Goal: Task Accomplishment & Management: Use online tool/utility

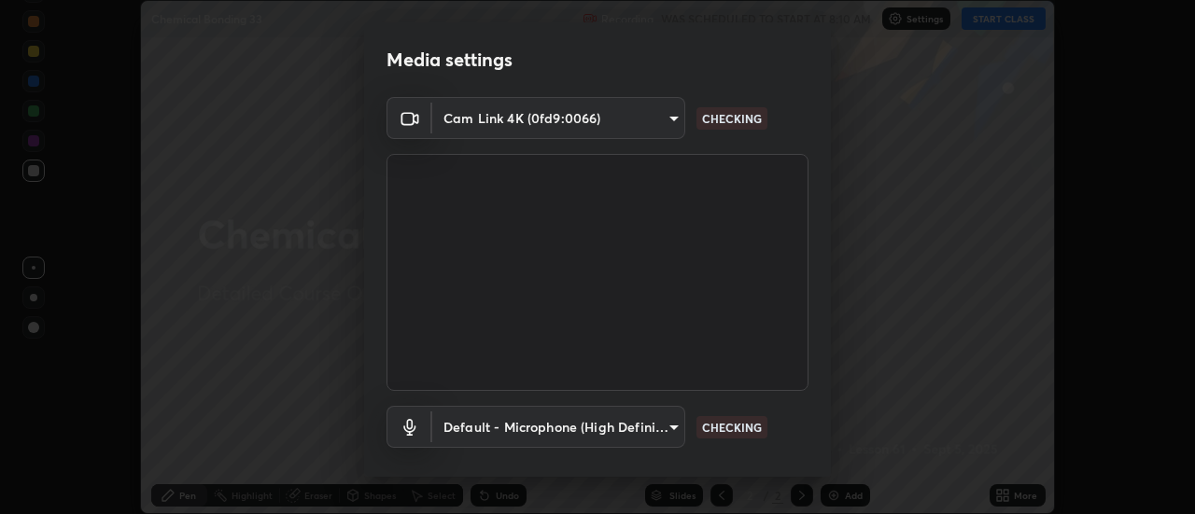
scroll to position [98, 0]
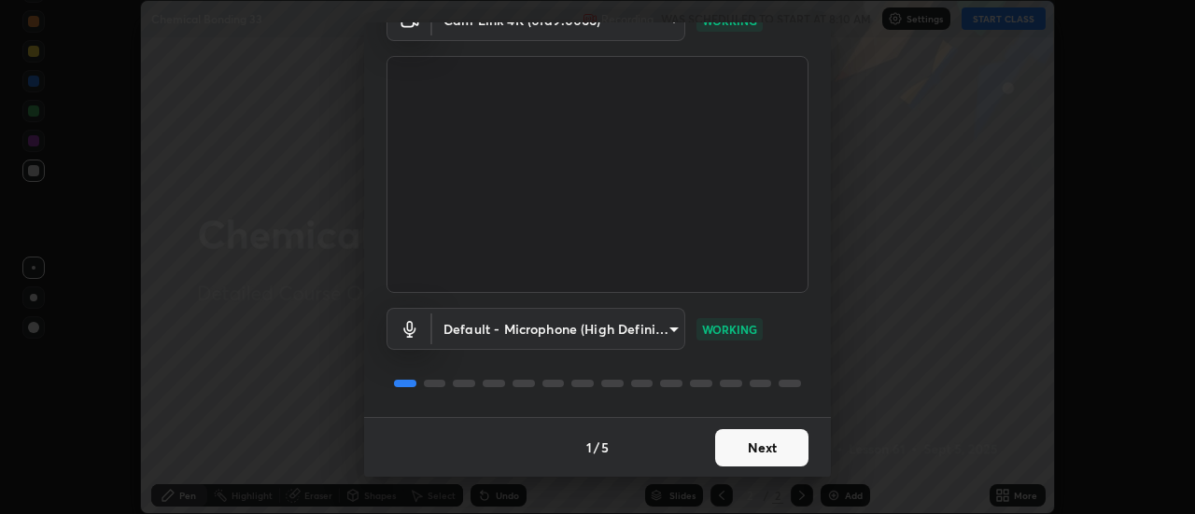
click at [762, 445] on button "Next" at bounding box center [761, 447] width 93 height 37
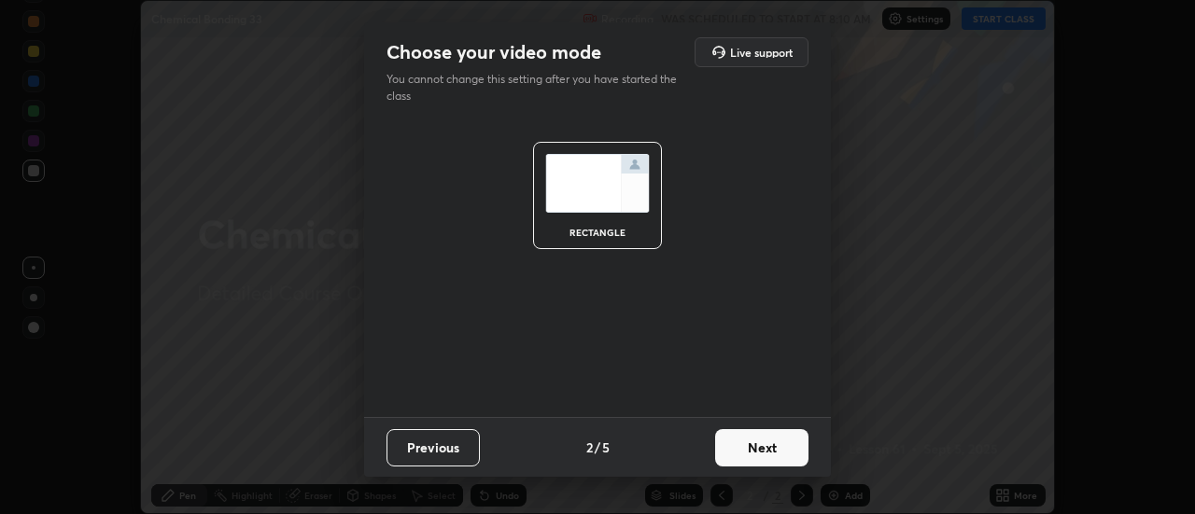
click at [766, 448] on button "Next" at bounding box center [761, 447] width 93 height 37
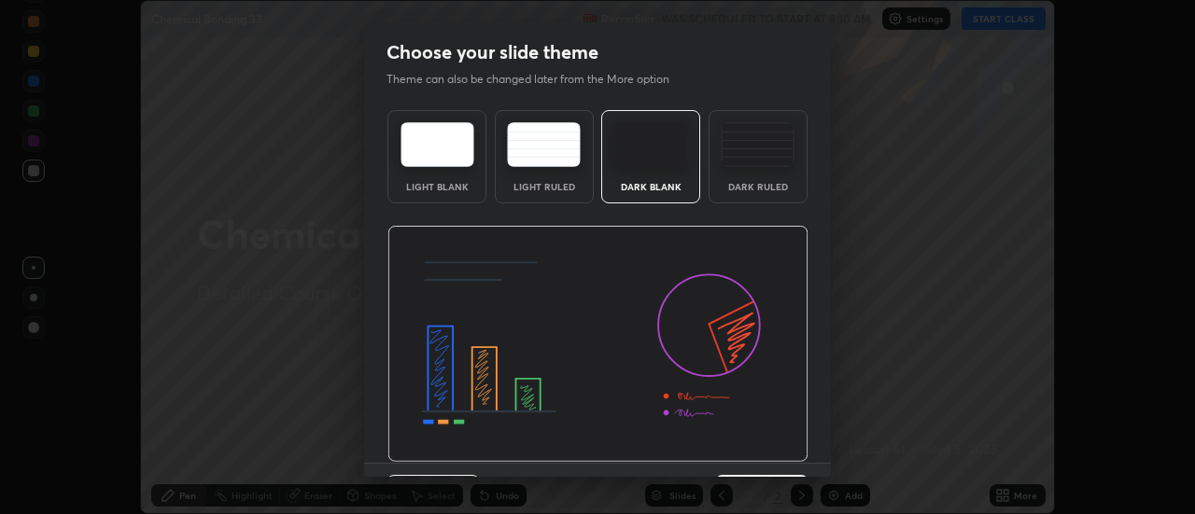
scroll to position [46, 0]
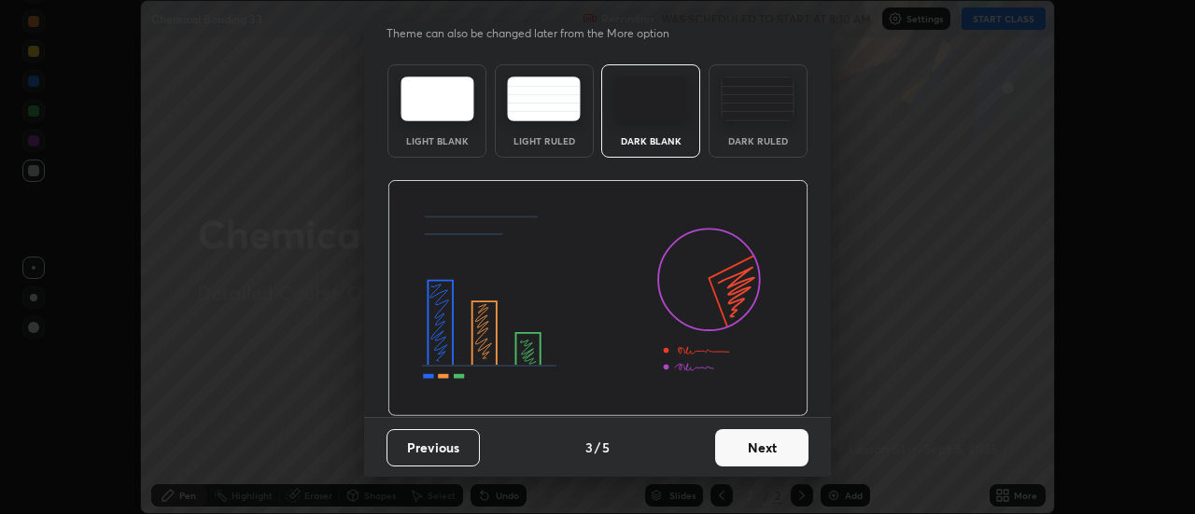
click at [756, 446] on button "Next" at bounding box center [761, 447] width 93 height 37
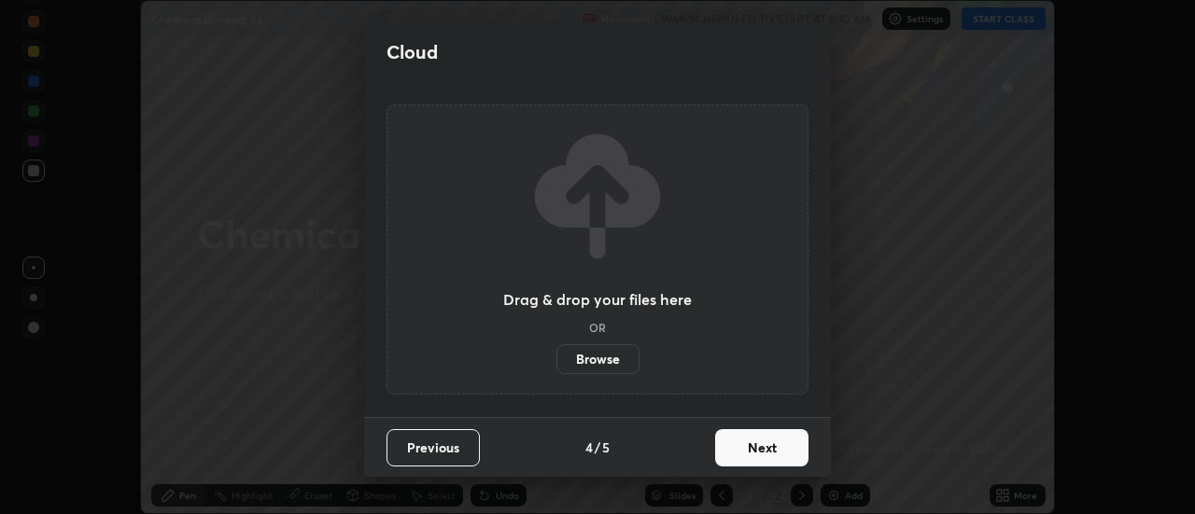
scroll to position [0, 0]
click at [761, 449] on button "Next" at bounding box center [761, 447] width 93 height 37
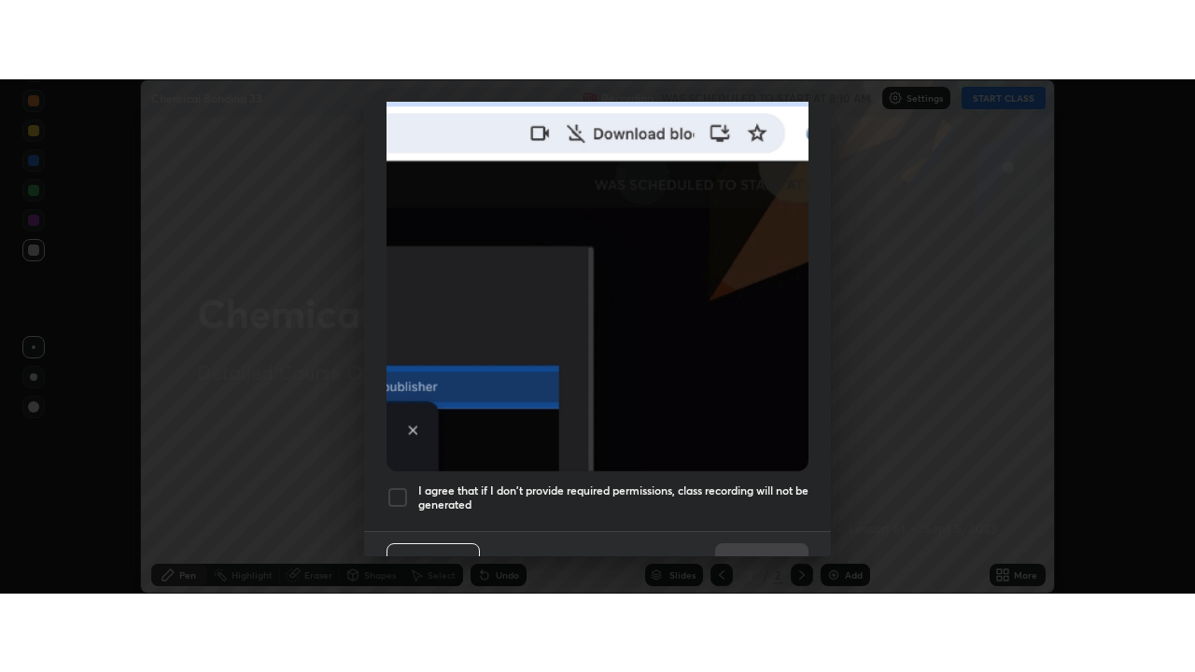
scroll to position [455, 0]
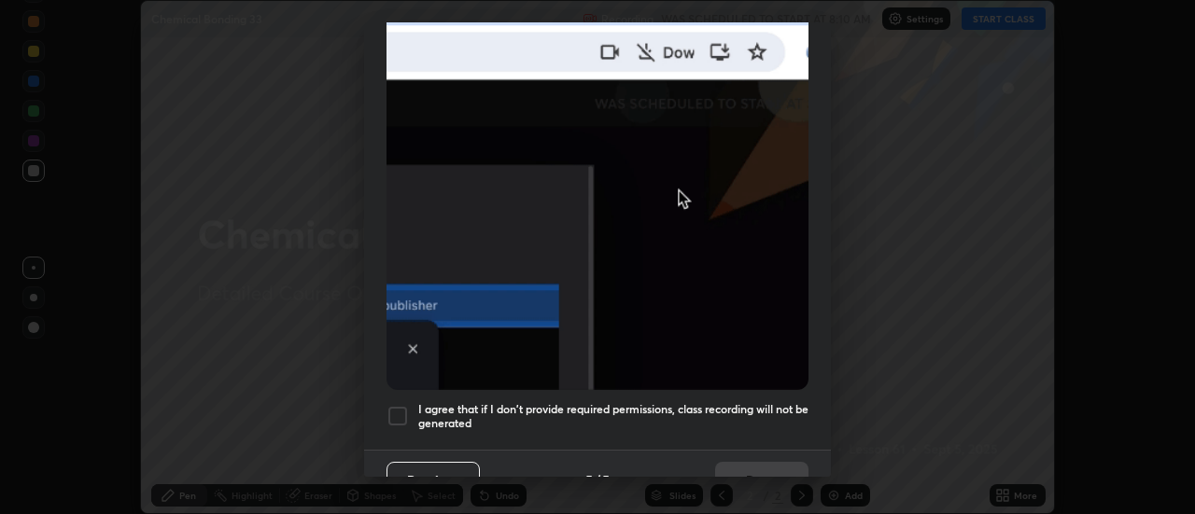
click at [390, 406] on div at bounding box center [397, 416] width 22 height 22
click at [756, 471] on button "Done" at bounding box center [761, 480] width 93 height 37
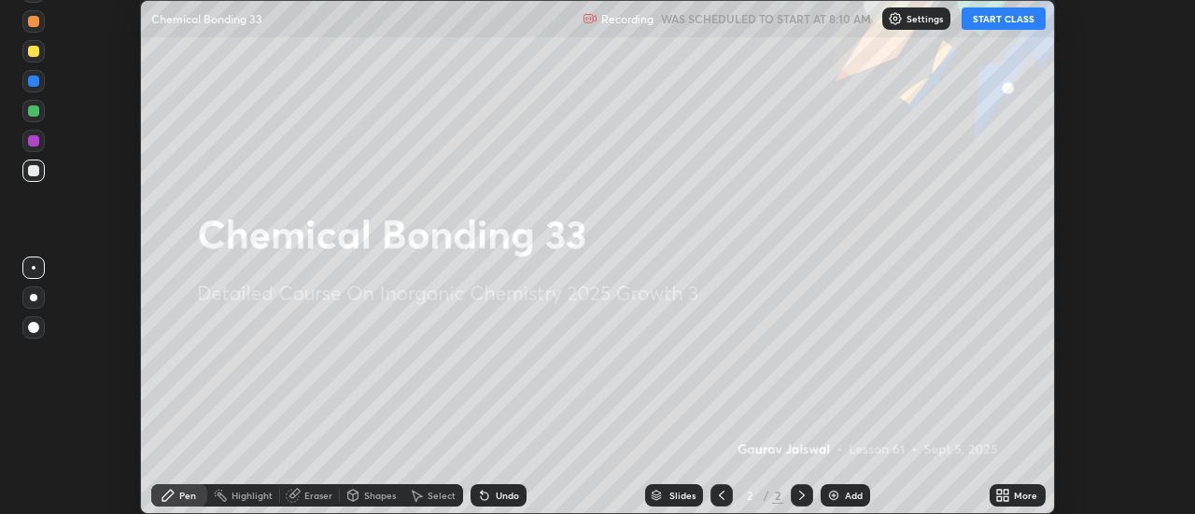
click at [996, 18] on button "START CLASS" at bounding box center [1003, 18] width 84 height 22
click at [1018, 497] on div "More" at bounding box center [1025, 495] width 23 height 9
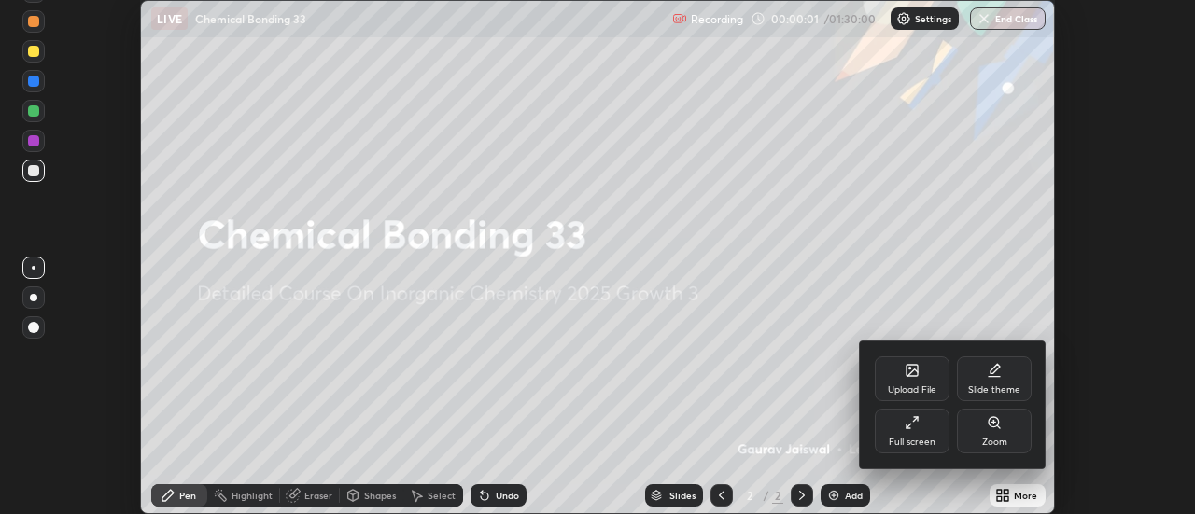
click at [897, 430] on div "Full screen" at bounding box center [911, 431] width 75 height 45
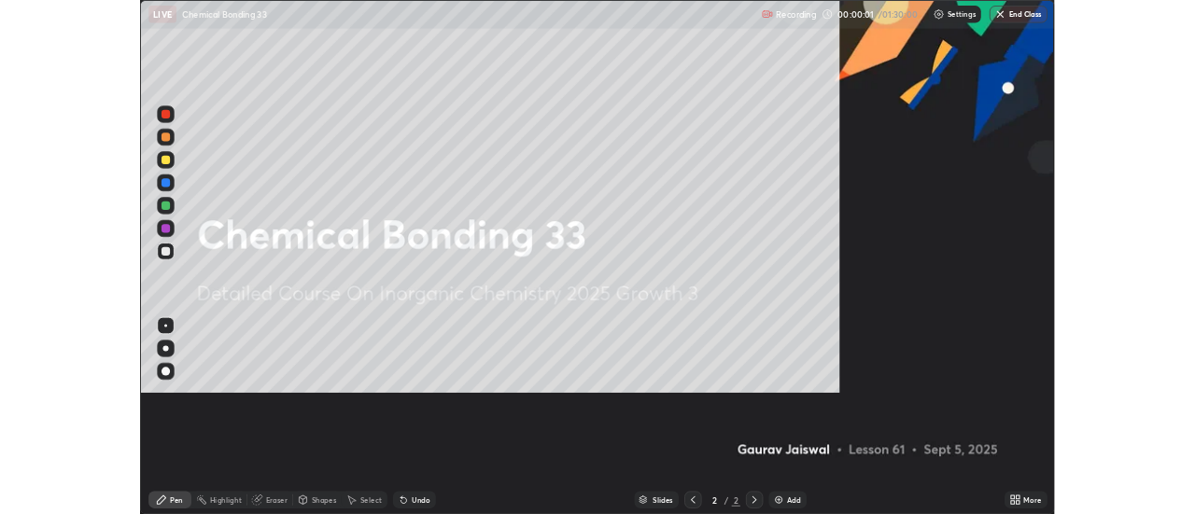
scroll to position [672, 1195]
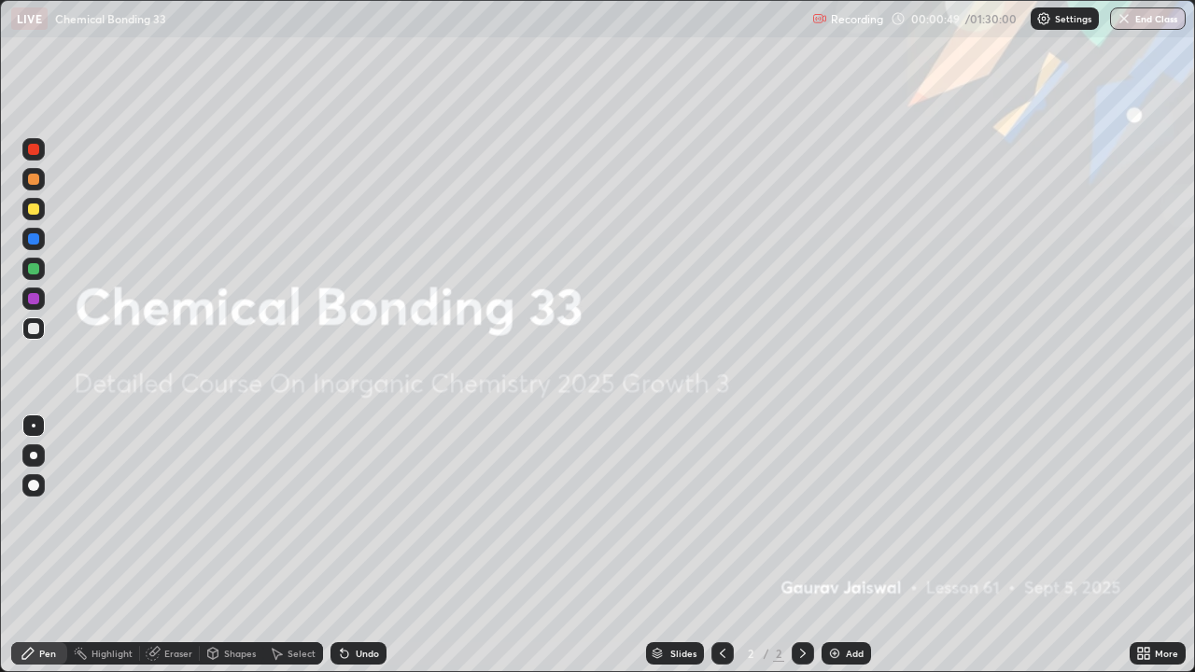
click at [847, 513] on div "Add" at bounding box center [845, 653] width 49 height 22
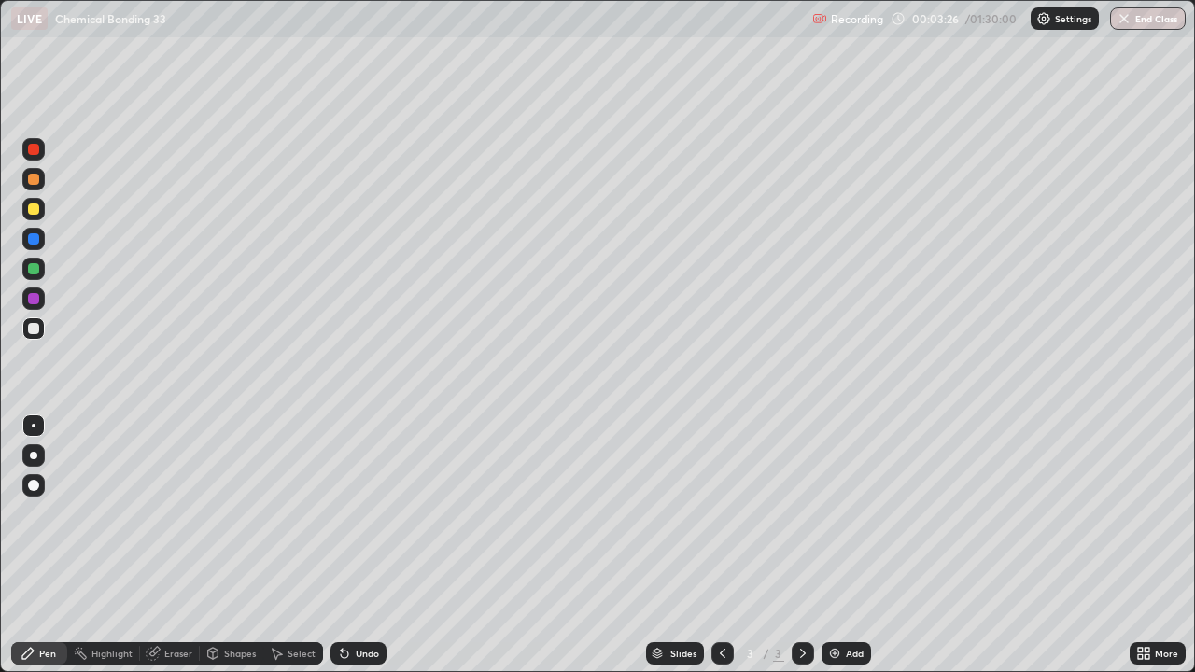
click at [357, 513] on div "Undo" at bounding box center [367, 653] width 23 height 9
click at [364, 513] on div "Undo" at bounding box center [367, 653] width 23 height 9
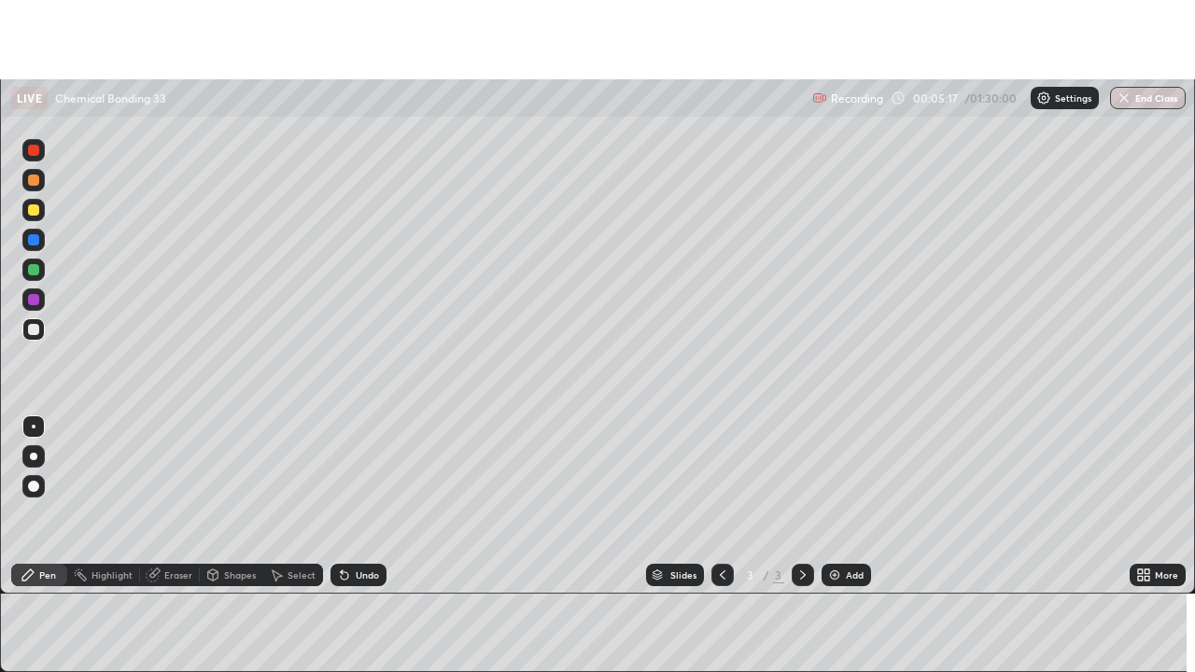
scroll to position [92811, 92131]
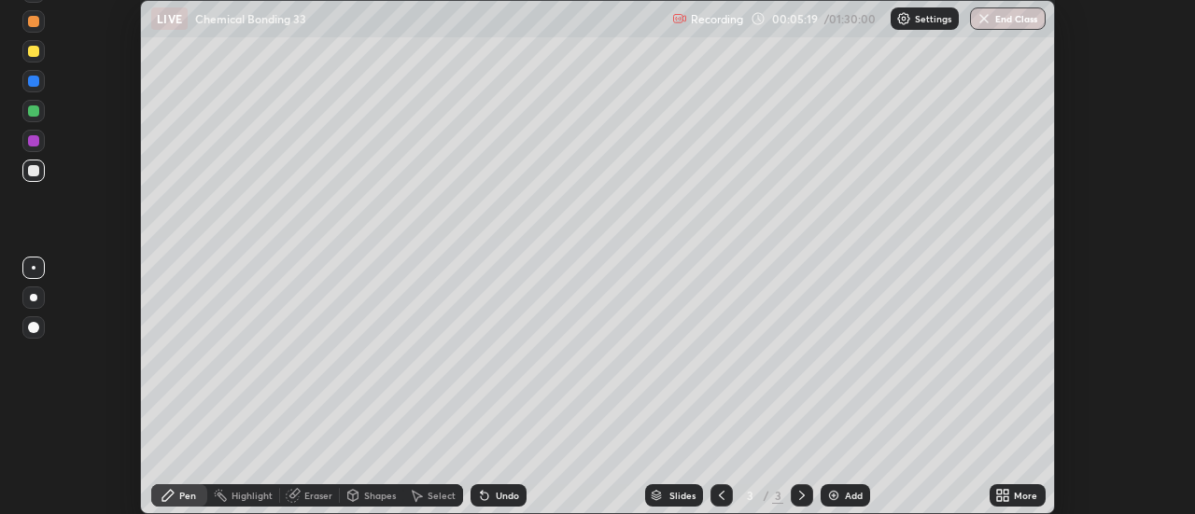
click at [1006, 498] on icon at bounding box center [1006, 498] width 5 height 5
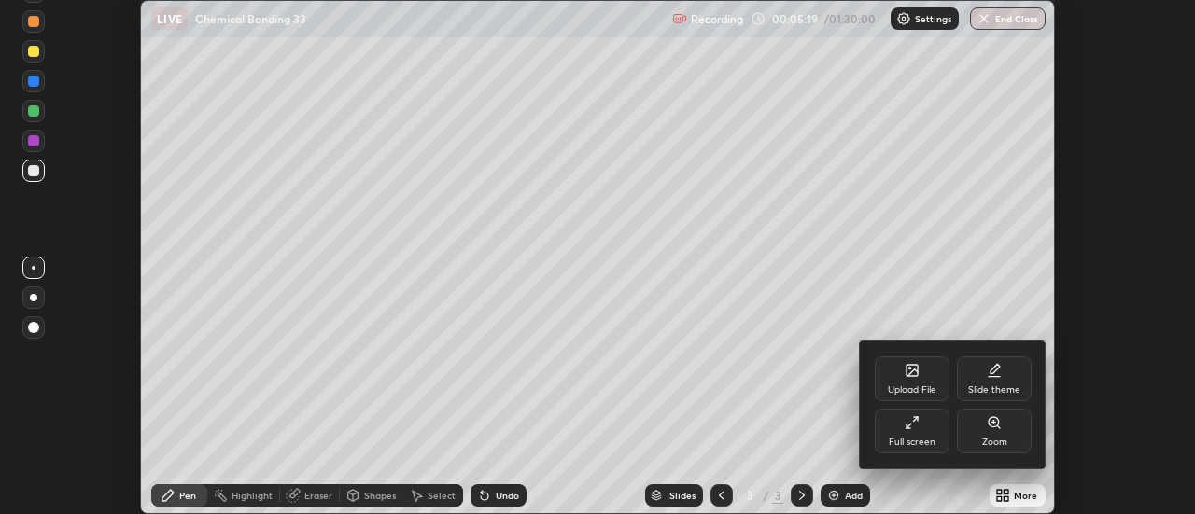
click at [902, 429] on div "Full screen" at bounding box center [911, 431] width 75 height 45
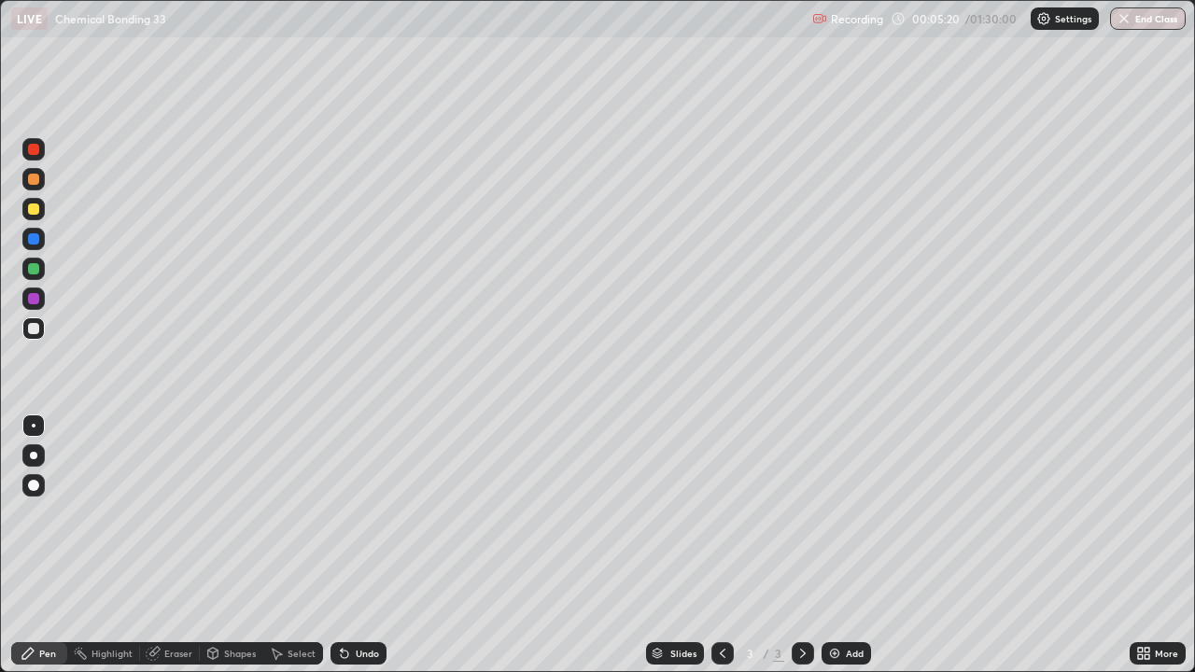
scroll to position [672, 1195]
click at [846, 513] on div "Add" at bounding box center [855, 653] width 18 height 9
click at [841, 513] on div "Add" at bounding box center [845, 653] width 49 height 22
click at [286, 513] on div "Select" at bounding box center [293, 653] width 60 height 37
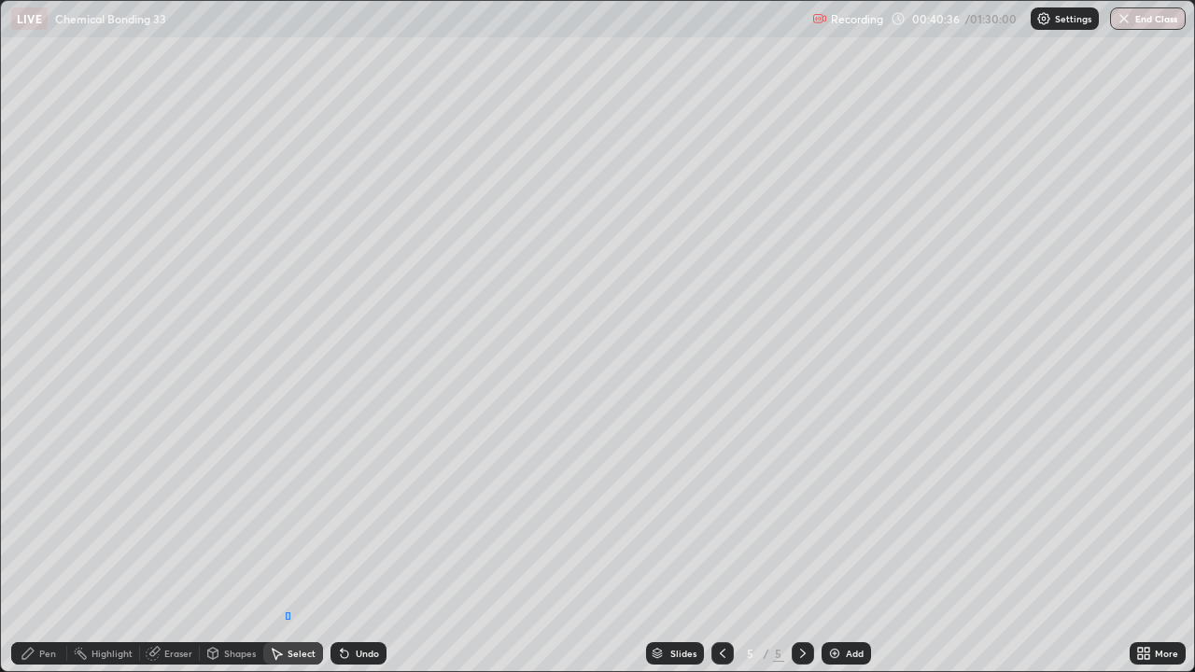
click at [292, 513] on div "0 ° Undo Copy Duplicate Duplicate to new slide Delete" at bounding box center [597, 336] width 1193 height 670
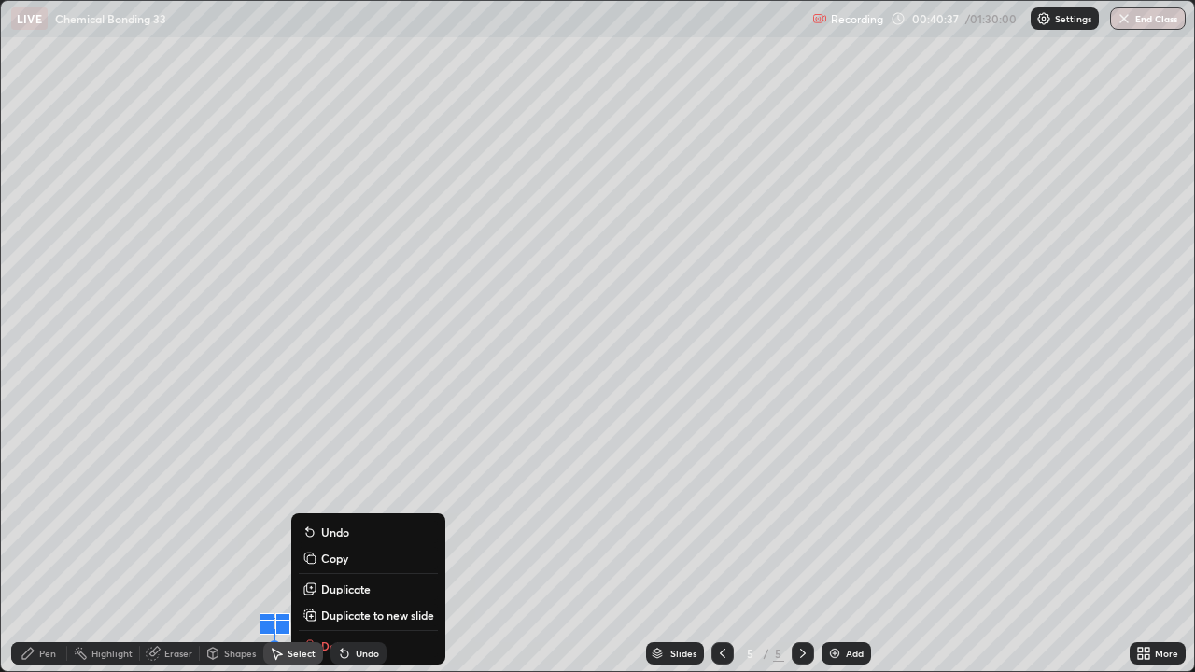
click at [300, 513] on button "Duplicate to new slide" at bounding box center [368, 615] width 139 height 22
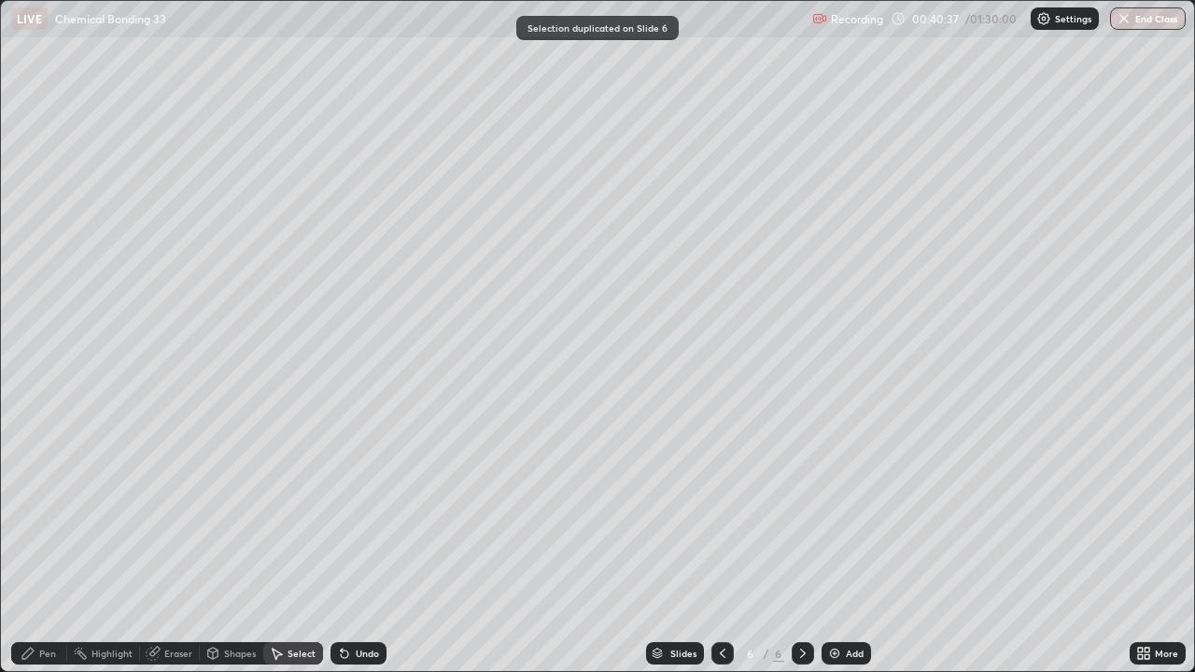
click at [189, 513] on div "0 ° Undo Copy Duplicate Duplicate to new slide Delete" at bounding box center [597, 336] width 1193 height 670
click at [720, 513] on icon at bounding box center [722, 653] width 15 height 15
click at [259, 513] on div "0 ° Undo Copy Duplicate Duplicate to new slide Delete" at bounding box center [597, 336] width 1193 height 670
click at [795, 513] on icon at bounding box center [802, 653] width 15 height 15
click at [980, 176] on div "0 ° Undo Copy Duplicate Duplicate to new slide Delete" at bounding box center [597, 336] width 1193 height 670
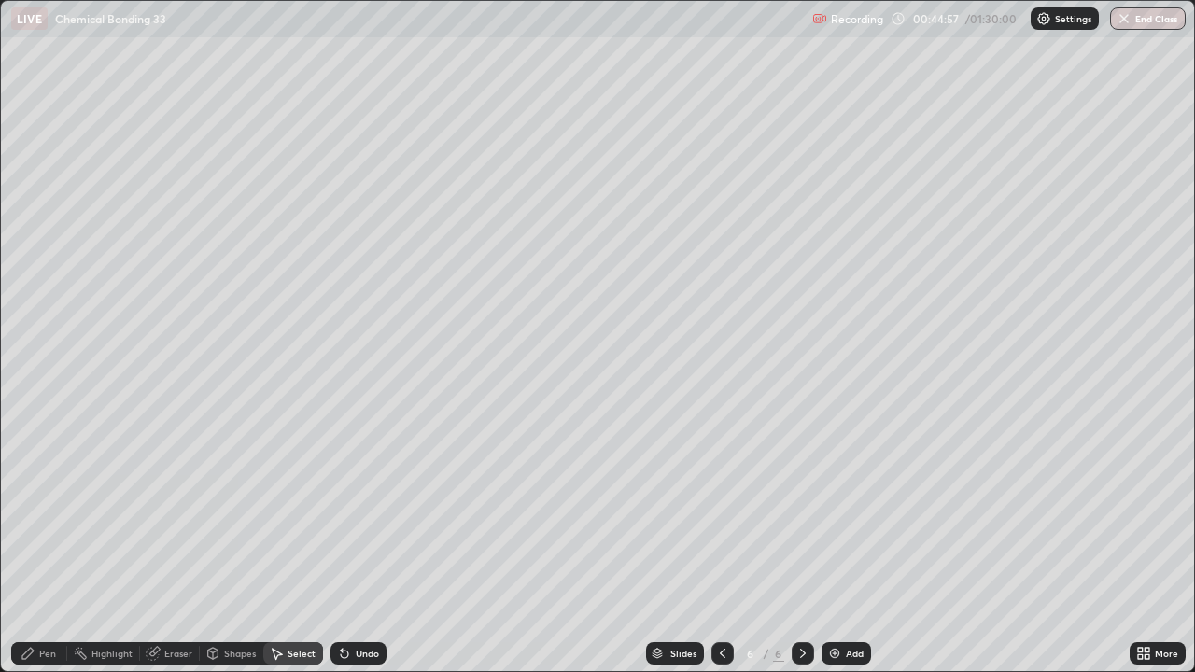
click at [61, 513] on div "Pen" at bounding box center [39, 653] width 56 height 22
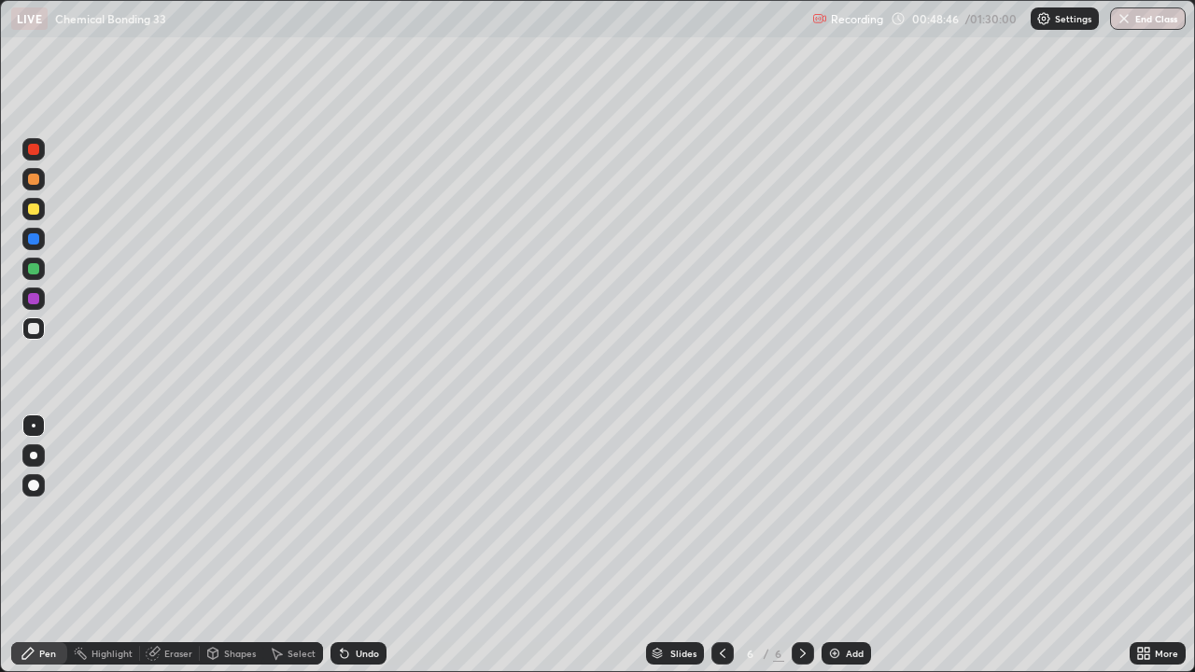
click at [861, 513] on div "Add" at bounding box center [845, 653] width 49 height 22
click at [43, 213] on div at bounding box center [33, 209] width 22 height 22
click at [832, 513] on img at bounding box center [834, 653] width 15 height 15
click at [720, 513] on icon at bounding box center [722, 653] width 15 height 15
click at [179, 513] on div "Eraser" at bounding box center [178, 653] width 28 height 9
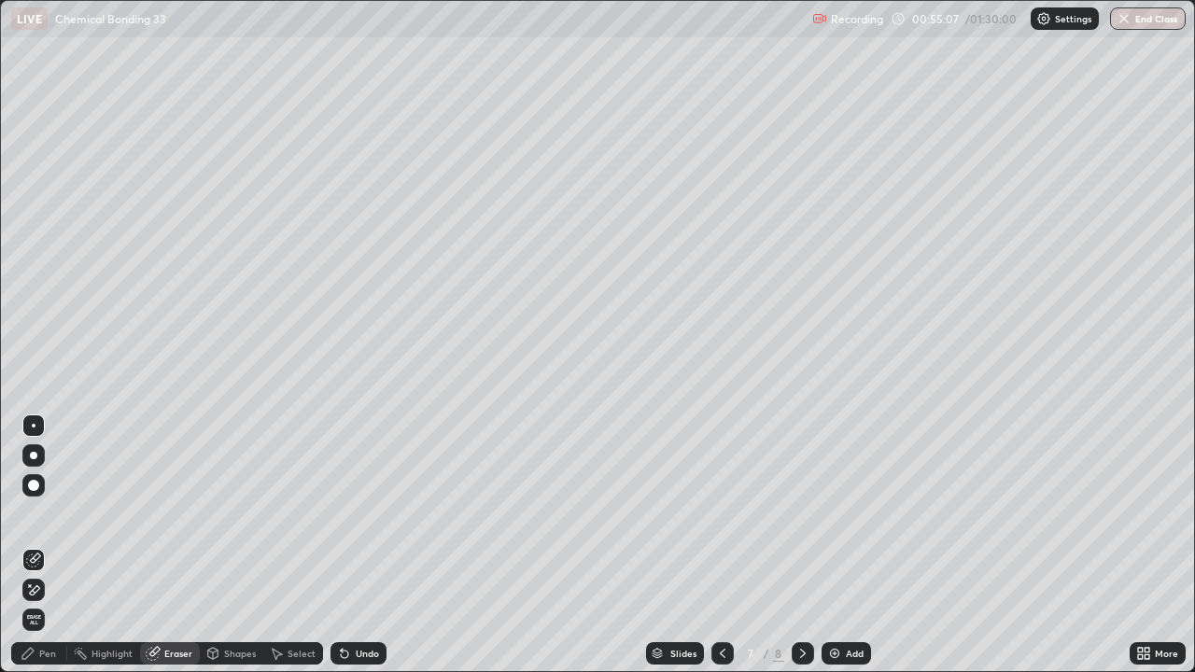
click at [54, 513] on div "Pen" at bounding box center [47, 653] width 17 height 9
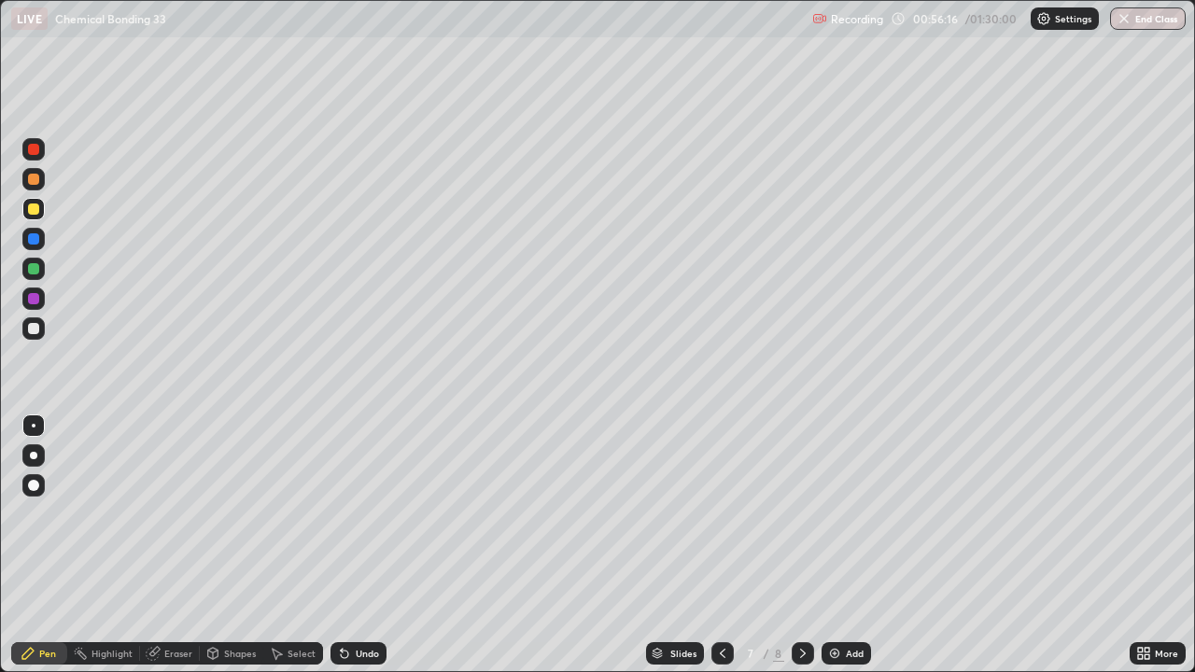
click at [802, 513] on icon at bounding box center [803, 653] width 6 height 9
click at [712, 513] on div at bounding box center [722, 653] width 22 height 22
click at [801, 513] on icon at bounding box center [802, 653] width 15 height 15
click at [724, 513] on icon at bounding box center [722, 653] width 15 height 15
click at [724, 513] on div at bounding box center [722, 653] width 22 height 22
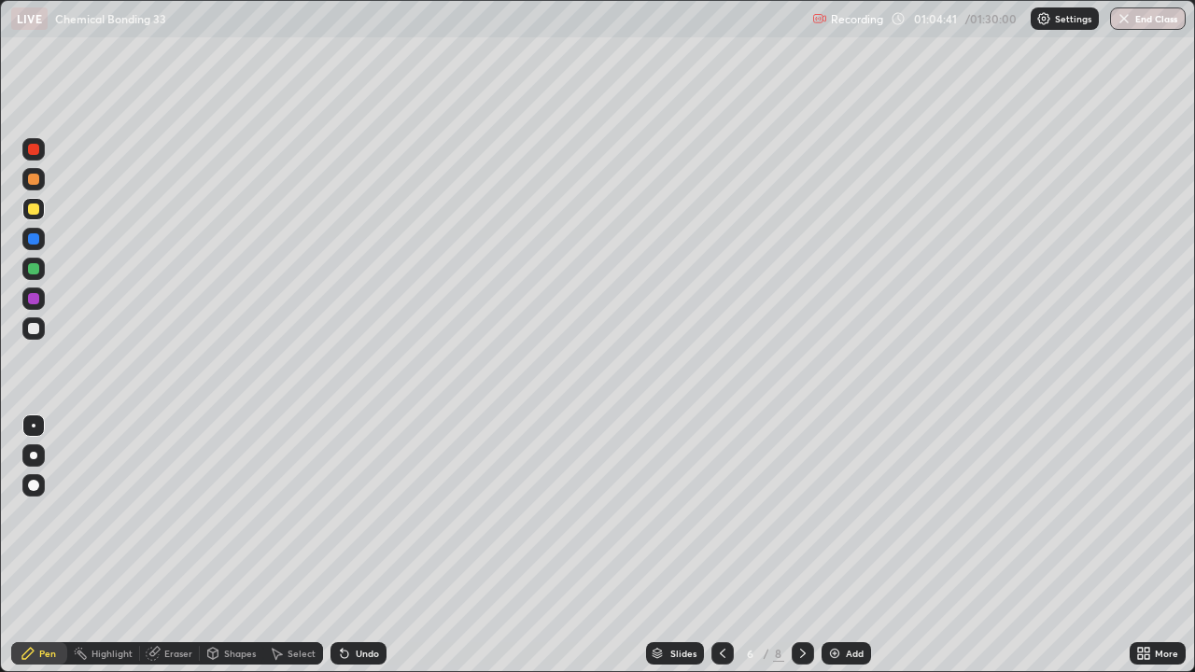
click at [358, 513] on div "Undo" at bounding box center [358, 653] width 56 height 22
click at [359, 513] on div "Undo" at bounding box center [358, 653] width 56 height 22
click at [360, 513] on div "Undo" at bounding box center [358, 653] width 56 height 22
click at [358, 513] on div "Undo" at bounding box center [358, 653] width 56 height 22
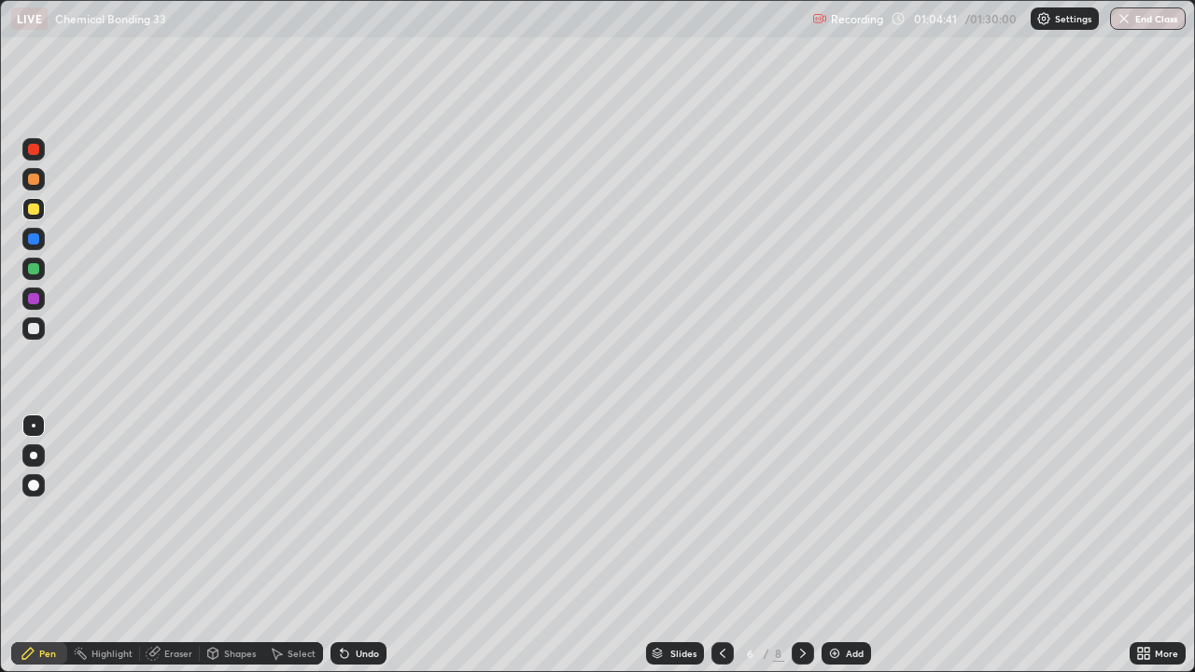
click at [358, 513] on div "Undo" at bounding box center [358, 653] width 56 height 22
click at [360, 513] on div "Undo" at bounding box center [358, 653] width 56 height 22
click at [361, 513] on div "Undo" at bounding box center [358, 653] width 56 height 22
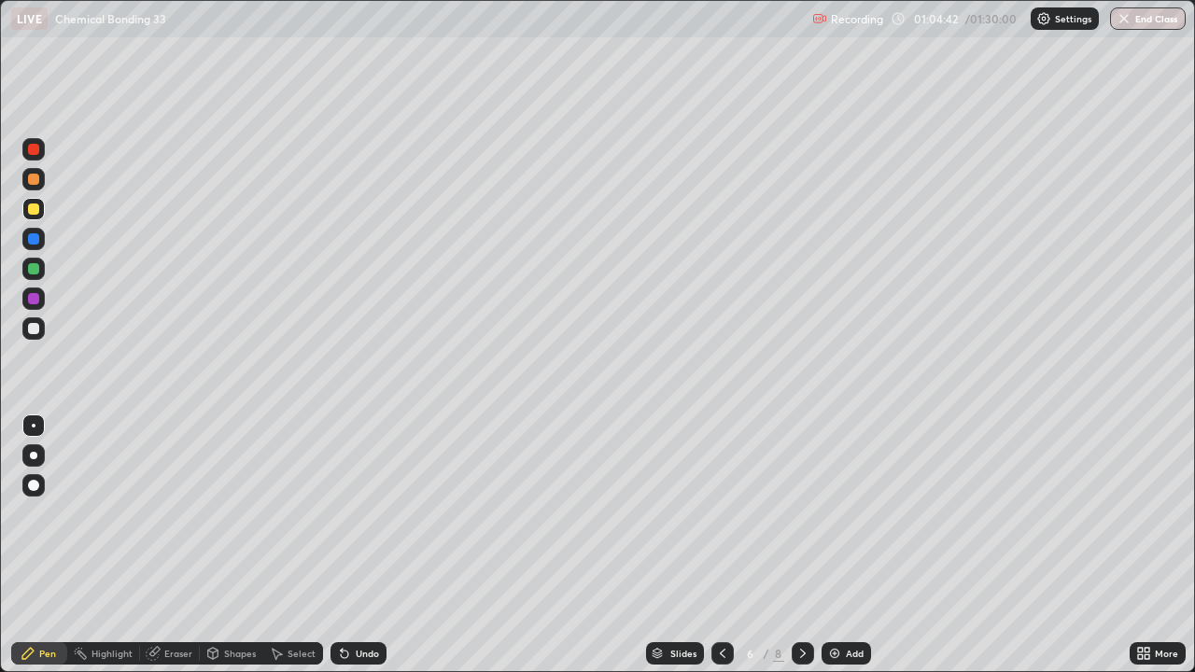
click at [360, 513] on div "Undo" at bounding box center [358, 653] width 56 height 22
click at [362, 513] on div "Undo" at bounding box center [358, 653] width 56 height 22
click at [361, 513] on div "Undo" at bounding box center [358, 653] width 56 height 22
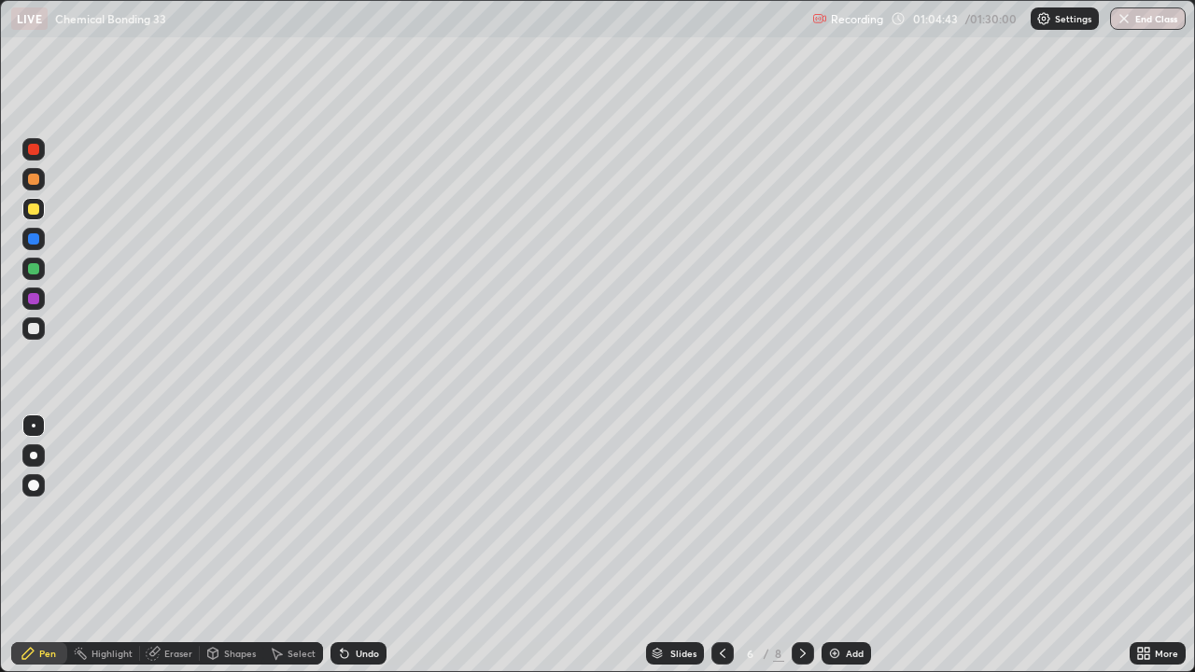
click at [361, 513] on div "Undo" at bounding box center [358, 653] width 56 height 22
click at [362, 513] on div "Undo" at bounding box center [358, 653] width 56 height 22
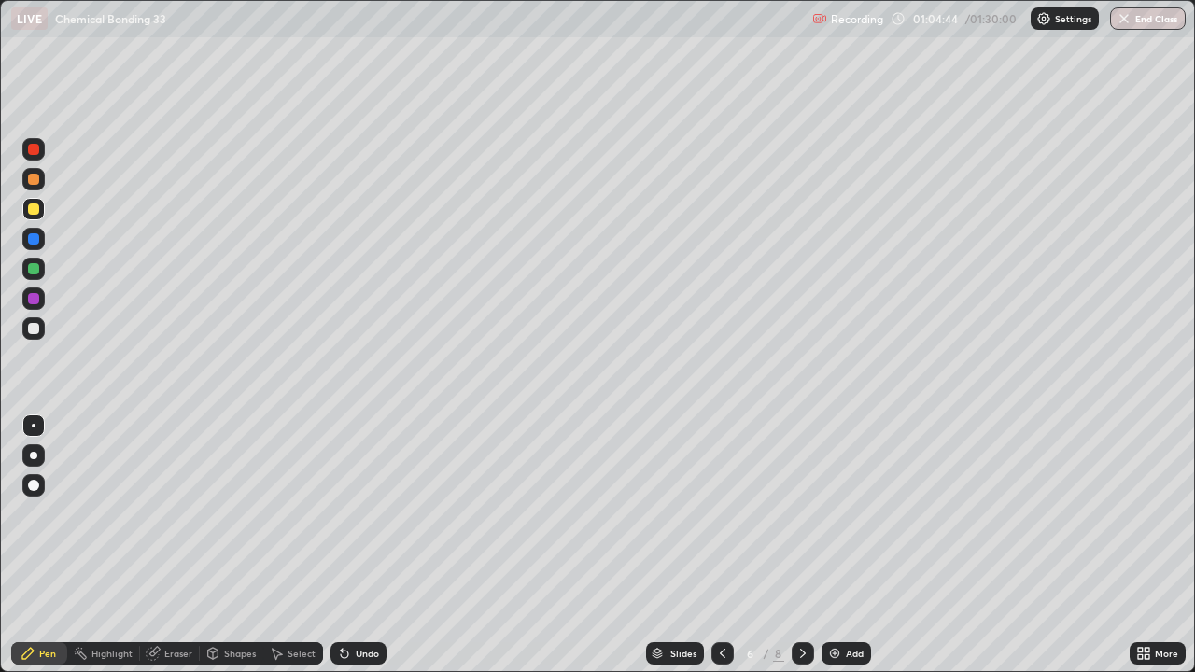
click at [362, 513] on div "Undo" at bounding box center [358, 653] width 56 height 22
click at [360, 513] on div "Undo" at bounding box center [358, 653] width 56 height 22
click at [359, 513] on div "Undo" at bounding box center [358, 653] width 56 height 22
click at [983, 513] on button "Undo" at bounding box center [1008, 543] width 54 height 22
click at [835, 513] on img at bounding box center [834, 653] width 15 height 15
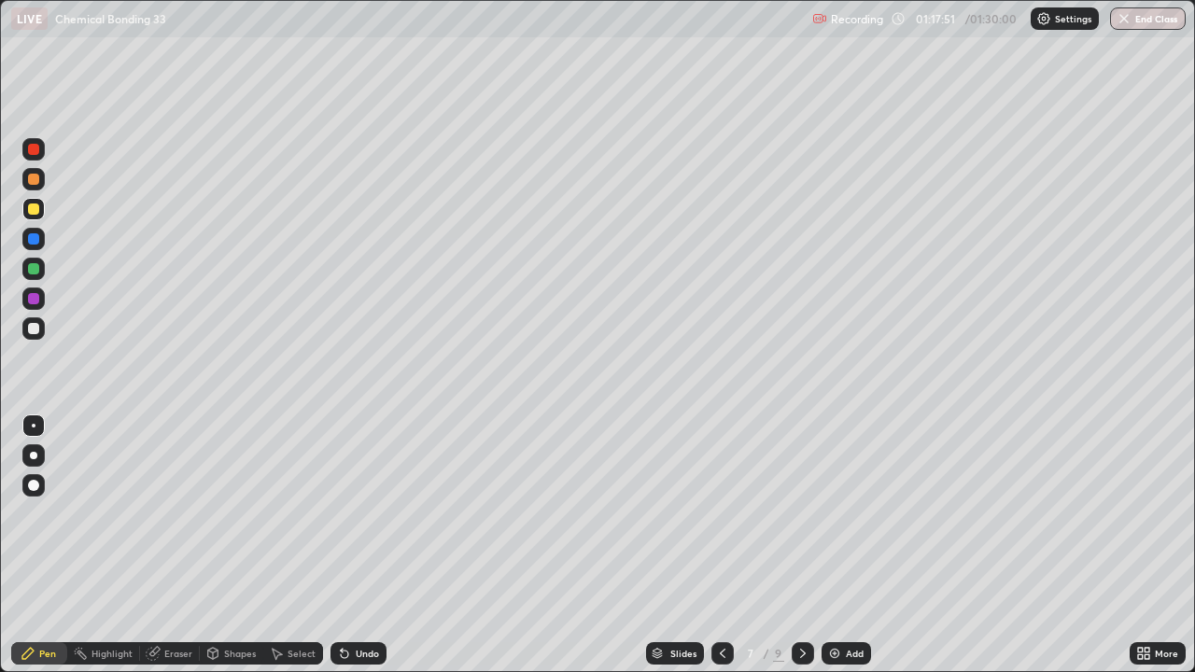
click at [34, 329] on div at bounding box center [33, 328] width 11 height 11
click at [720, 513] on icon at bounding box center [722, 653] width 15 height 15
click at [722, 513] on icon at bounding box center [722, 653] width 15 height 15
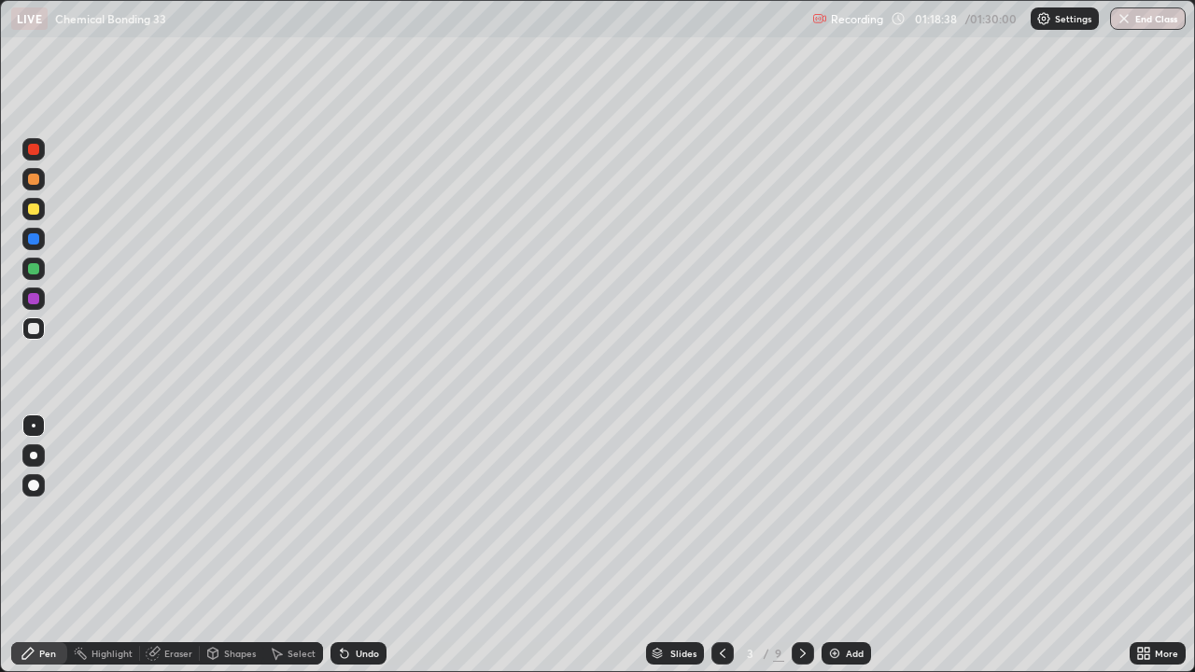
click at [720, 513] on icon at bounding box center [722, 653] width 15 height 15
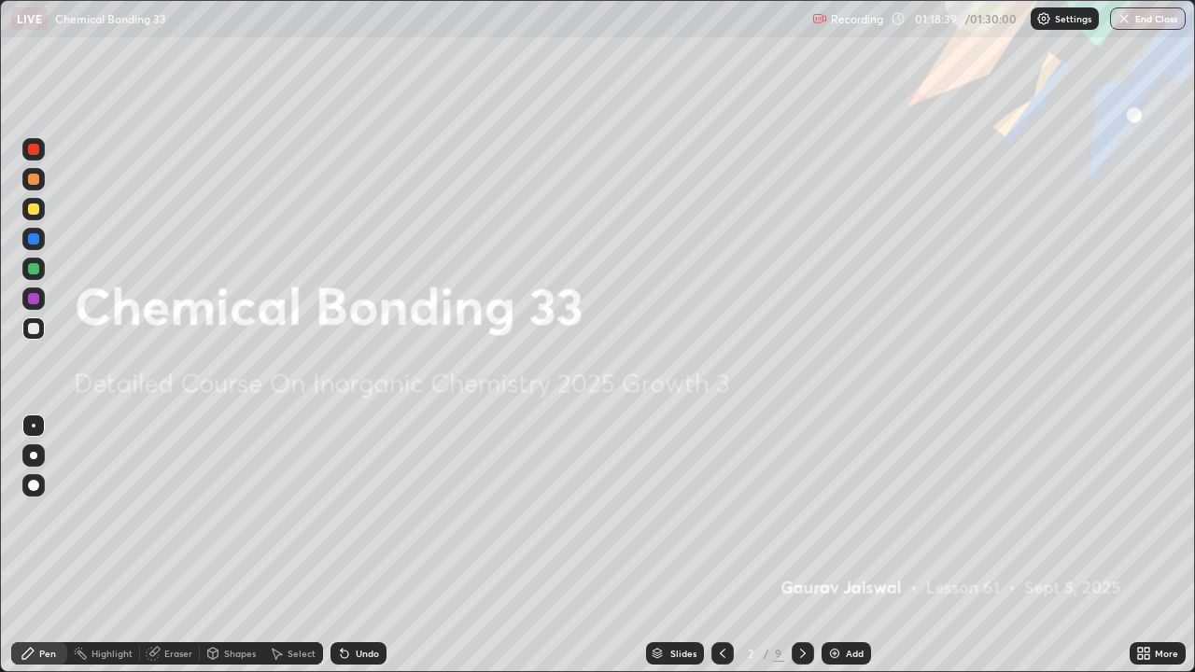
click at [801, 513] on icon at bounding box center [803, 653] width 6 height 9
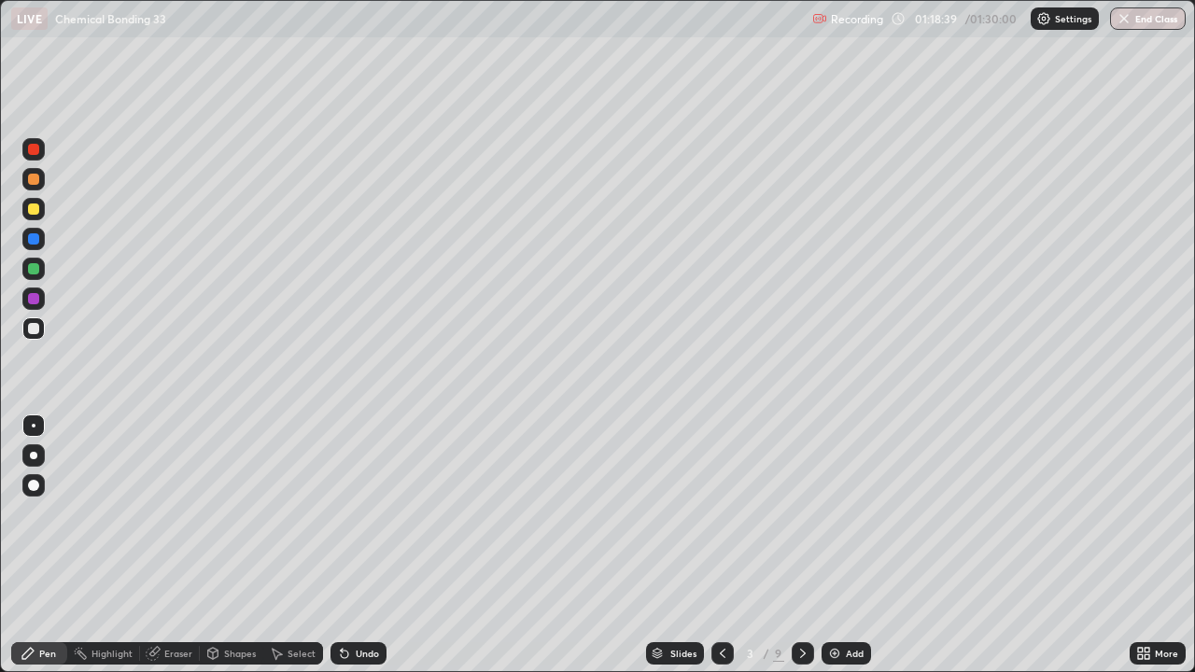
click at [804, 513] on icon at bounding box center [802, 653] width 15 height 15
click at [803, 513] on icon at bounding box center [802, 653] width 15 height 15
click at [800, 513] on icon at bounding box center [802, 653] width 15 height 15
click at [798, 513] on icon at bounding box center [802, 653] width 15 height 15
click at [801, 513] on icon at bounding box center [802, 653] width 15 height 15
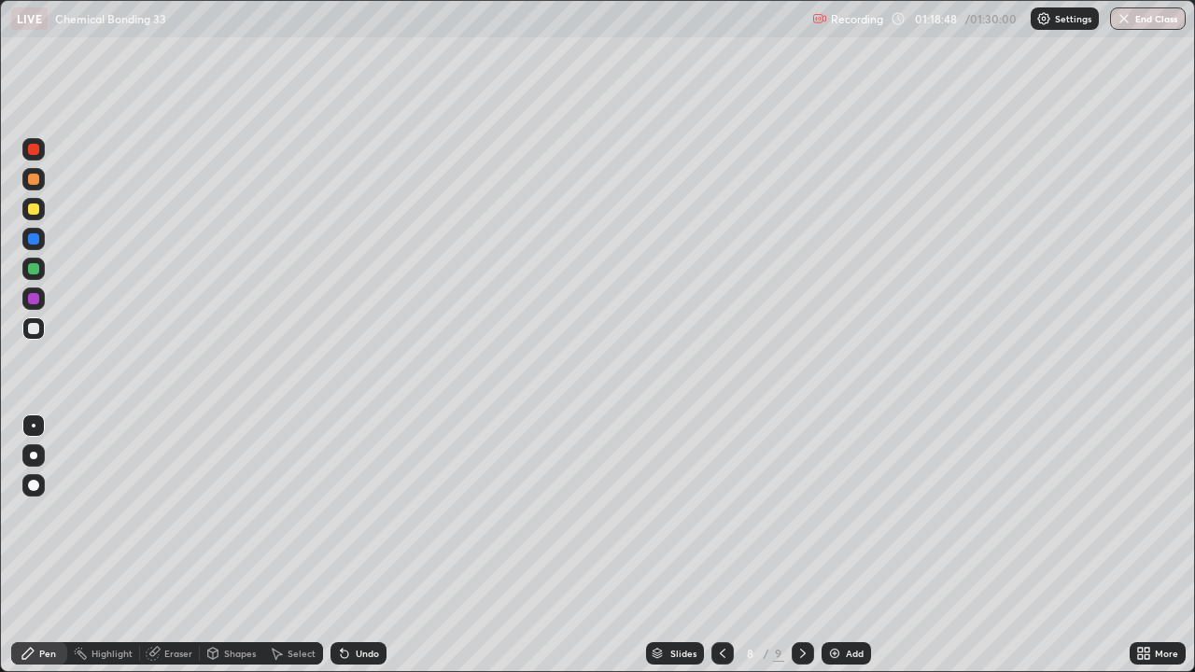
click at [803, 513] on icon at bounding box center [802, 653] width 15 height 15
click at [801, 513] on icon at bounding box center [802, 653] width 15 height 15
click at [720, 513] on icon at bounding box center [722, 653] width 15 height 15
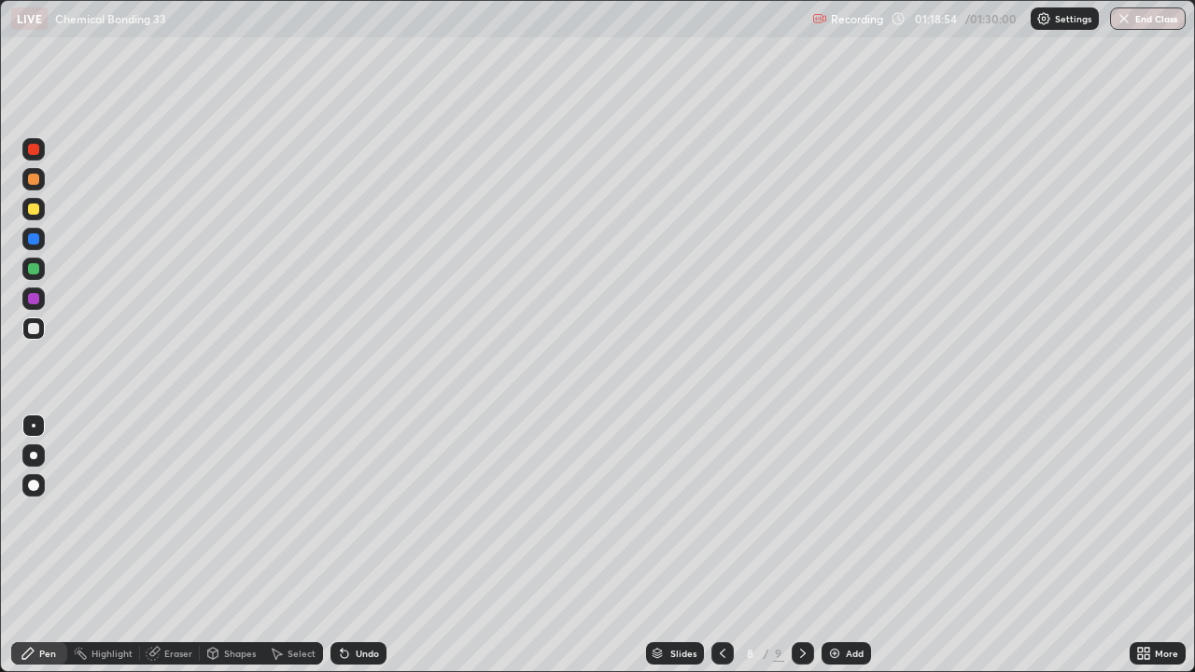
click at [801, 513] on icon at bounding box center [802, 653] width 15 height 15
click at [801, 513] on icon at bounding box center [803, 653] width 6 height 9
click at [801, 513] on icon at bounding box center [802, 653] width 15 height 15
click at [858, 513] on div "Add" at bounding box center [845, 653] width 49 height 22
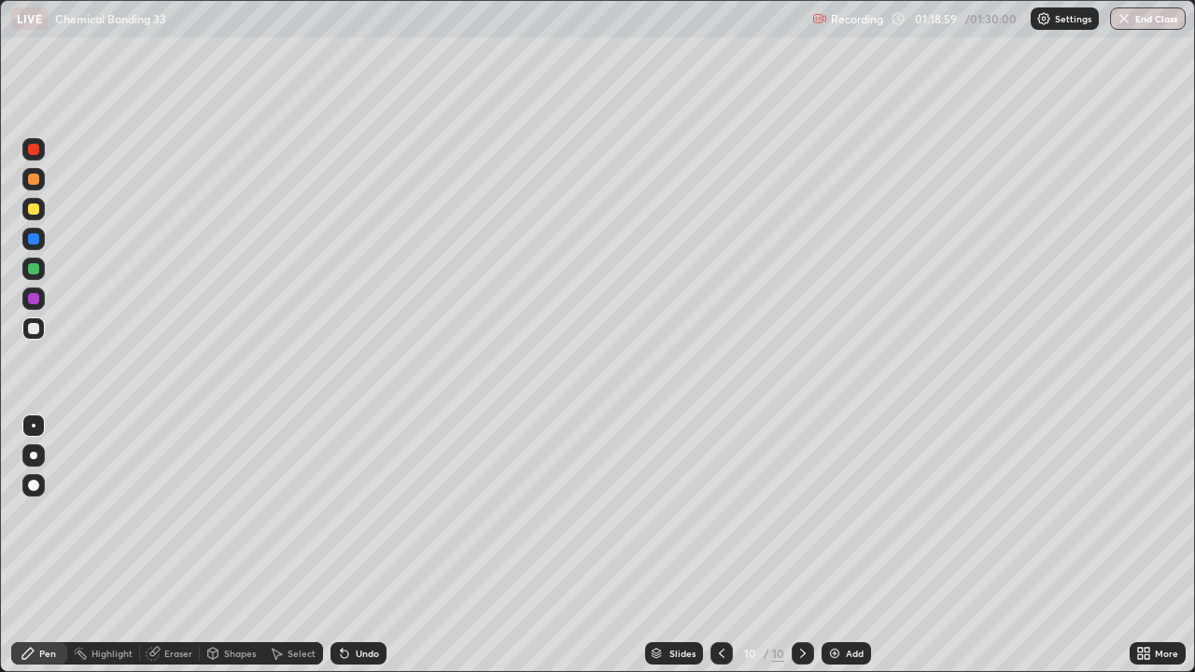
click at [809, 513] on div at bounding box center [802, 653] width 22 height 22
click at [720, 513] on icon at bounding box center [722, 653] width 6 height 9
click at [720, 513] on icon at bounding box center [721, 653] width 15 height 15
click at [711, 513] on div at bounding box center [721, 653] width 22 height 22
click at [710, 513] on div at bounding box center [721, 653] width 22 height 22
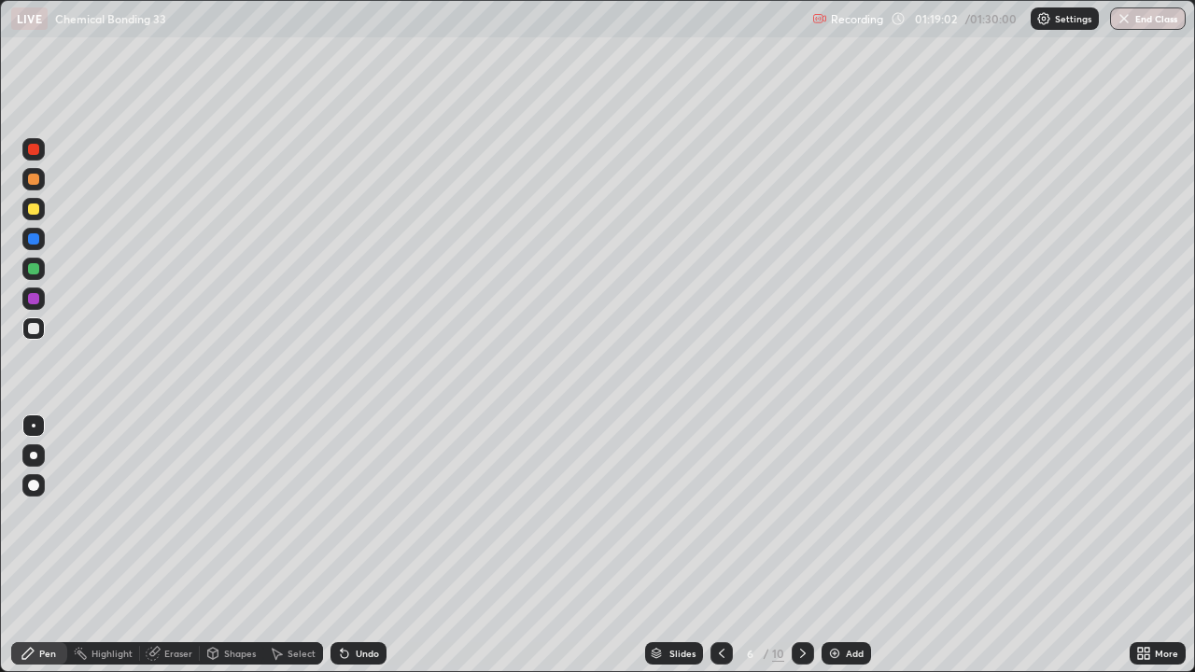
click at [698, 513] on div "Slides" at bounding box center [674, 653] width 58 height 22
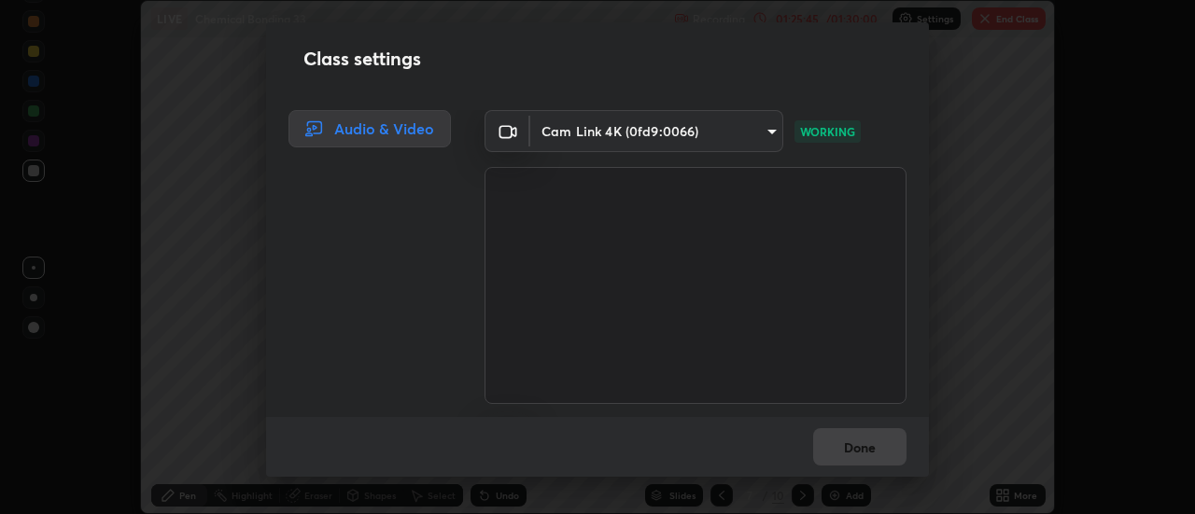
scroll to position [92811, 92131]
